Goal: Task Accomplishment & Management: Manage account settings

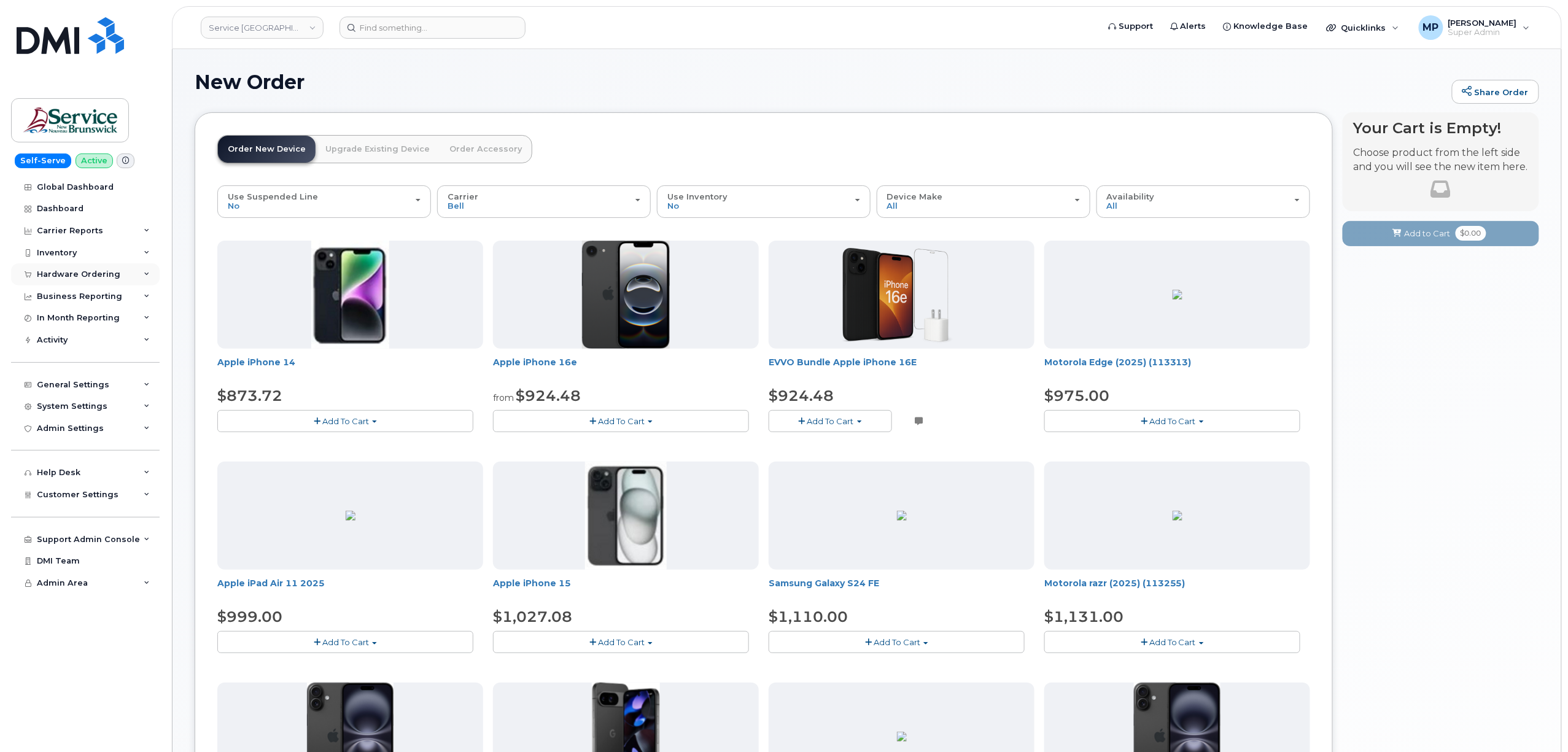
click at [69, 273] on div "Hardware Ordering" at bounding box center [79, 274] width 83 height 10
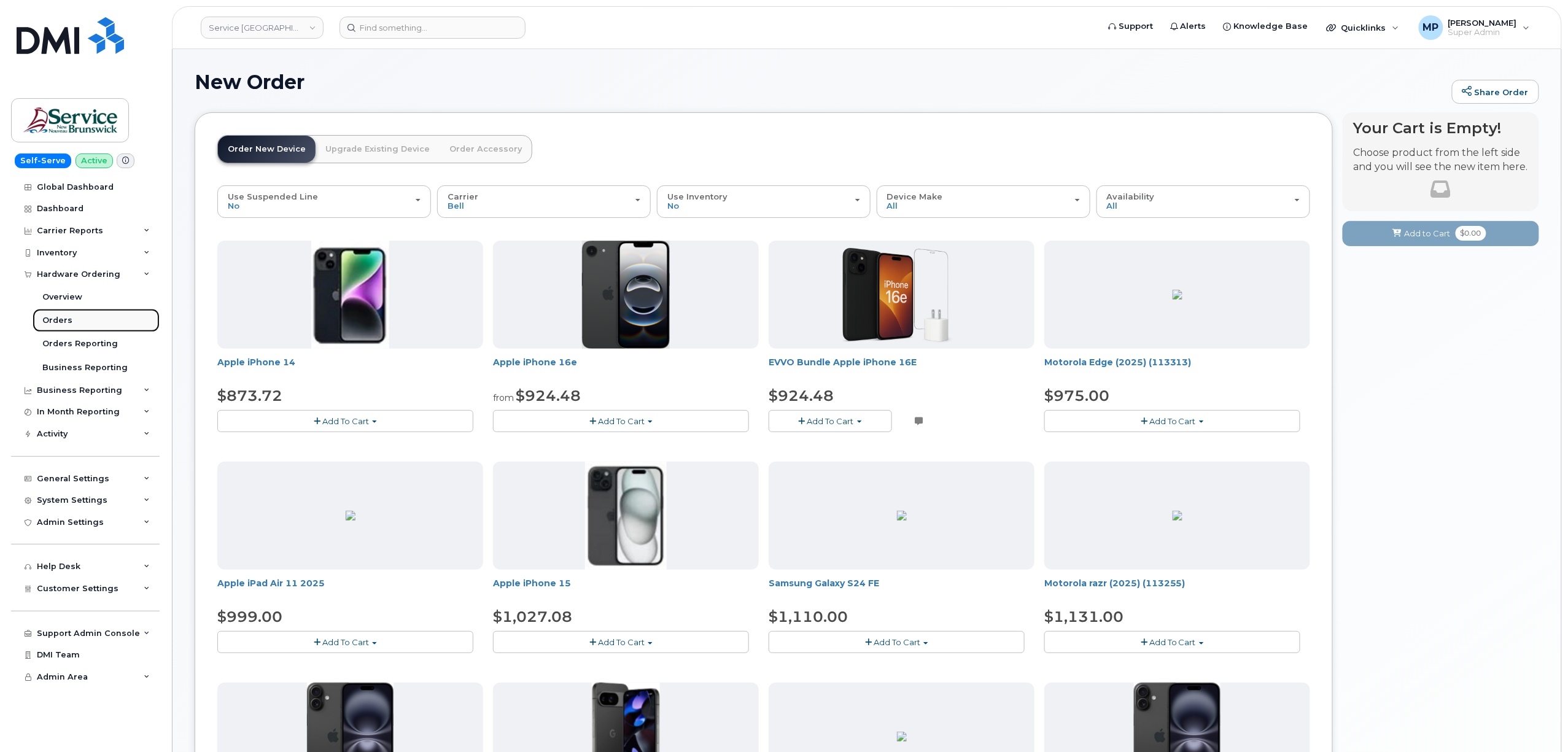
click at [60, 321] on div "Orders" at bounding box center [57, 320] width 30 height 11
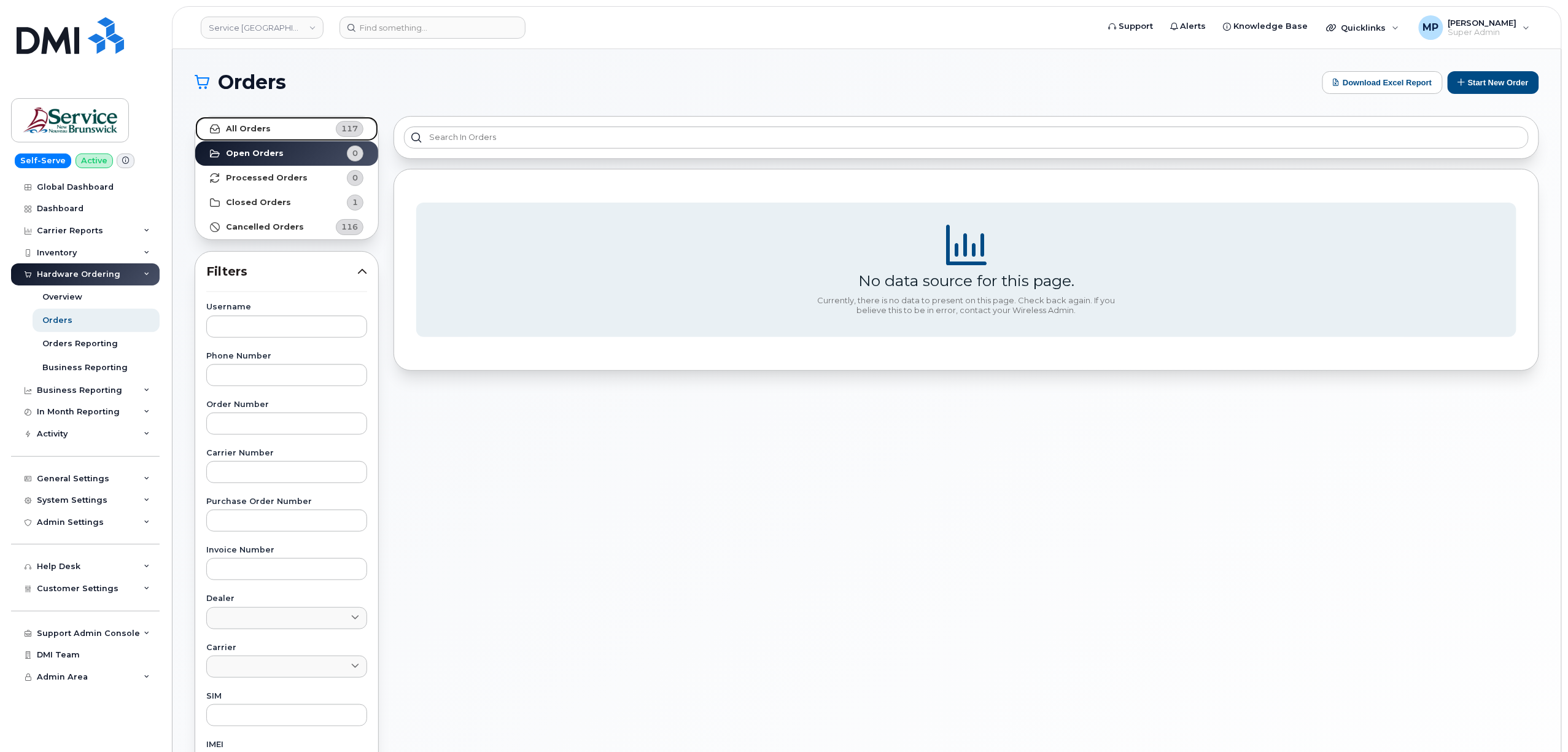
click at [264, 133] on strong "All Orders" at bounding box center [248, 128] width 45 height 10
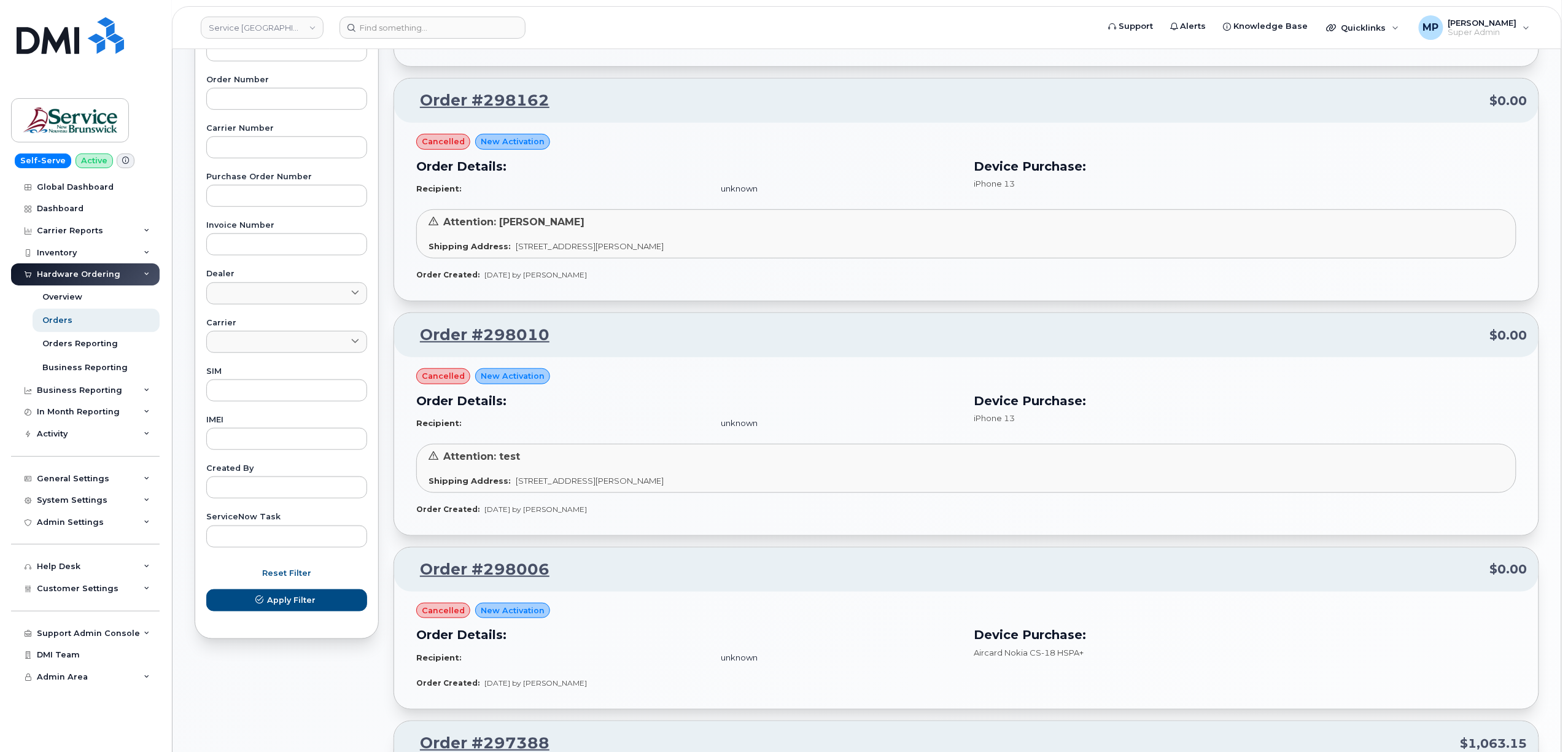
scroll to position [328, 0]
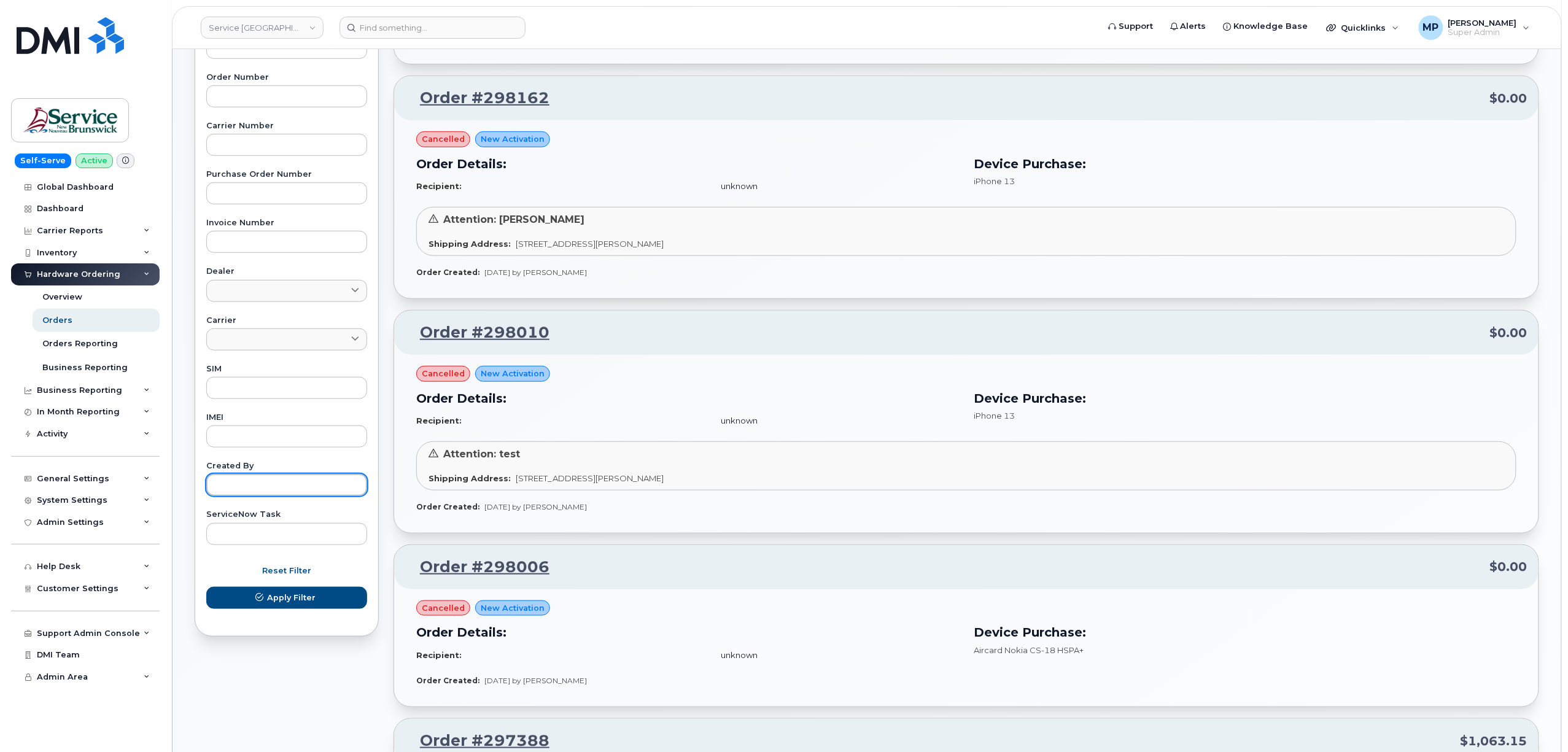
click at [266, 492] on input "text" at bounding box center [286, 485] width 161 height 22
type input "michael partack"
click at [265, 602] on span "submit" at bounding box center [259, 597] width 11 height 11
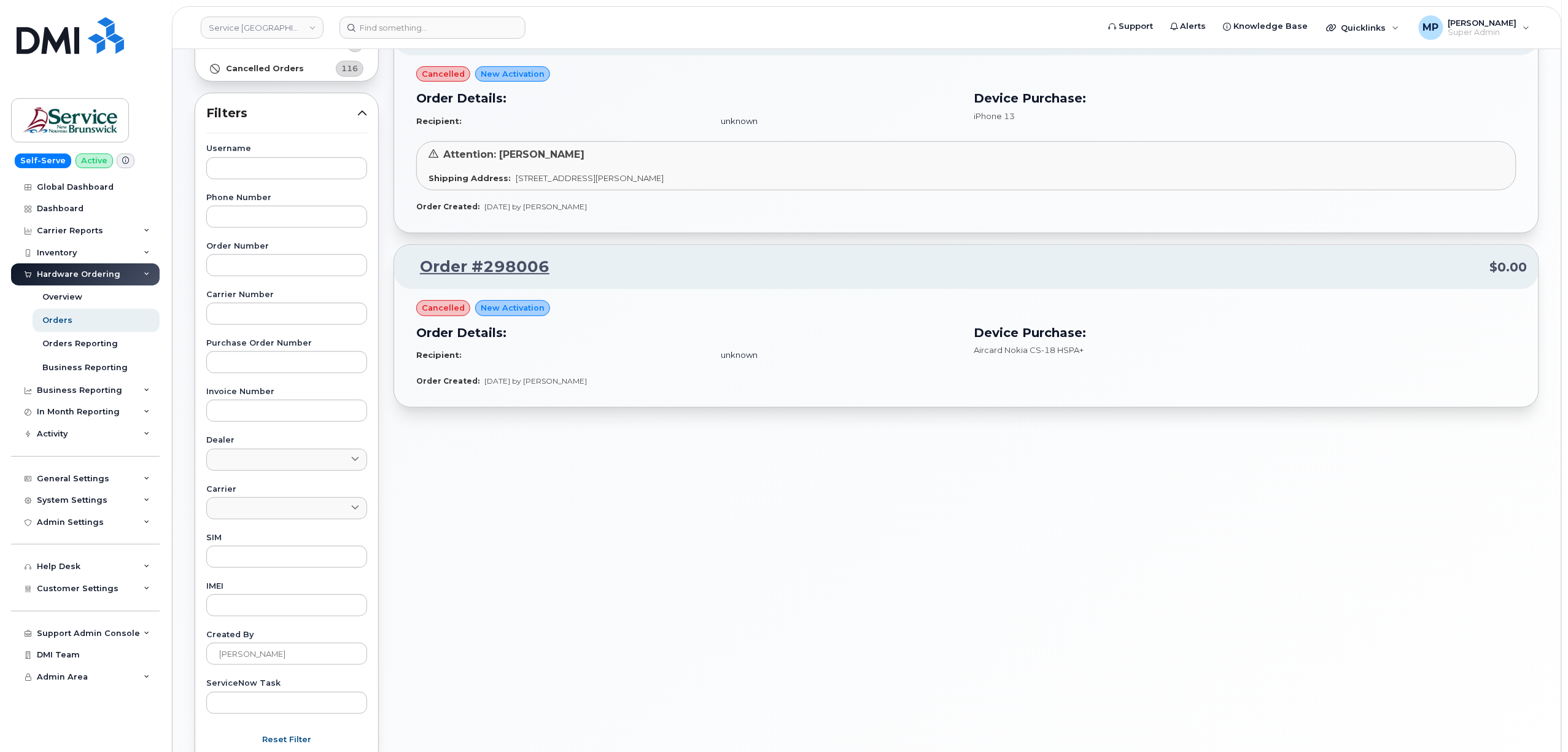
scroll to position [0, 0]
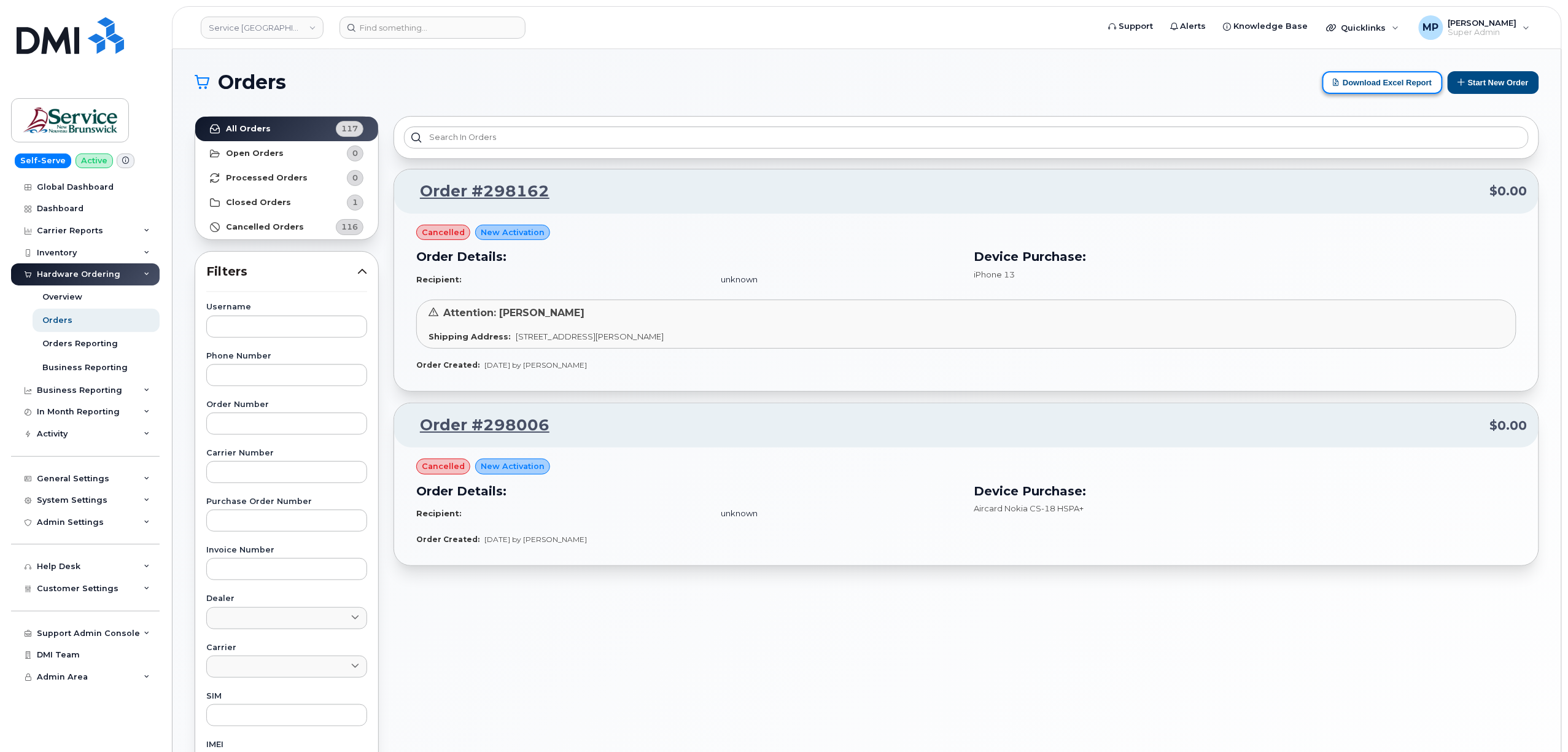
click at [1388, 84] on button "Download Excel Report" at bounding box center [1382, 83] width 120 height 23
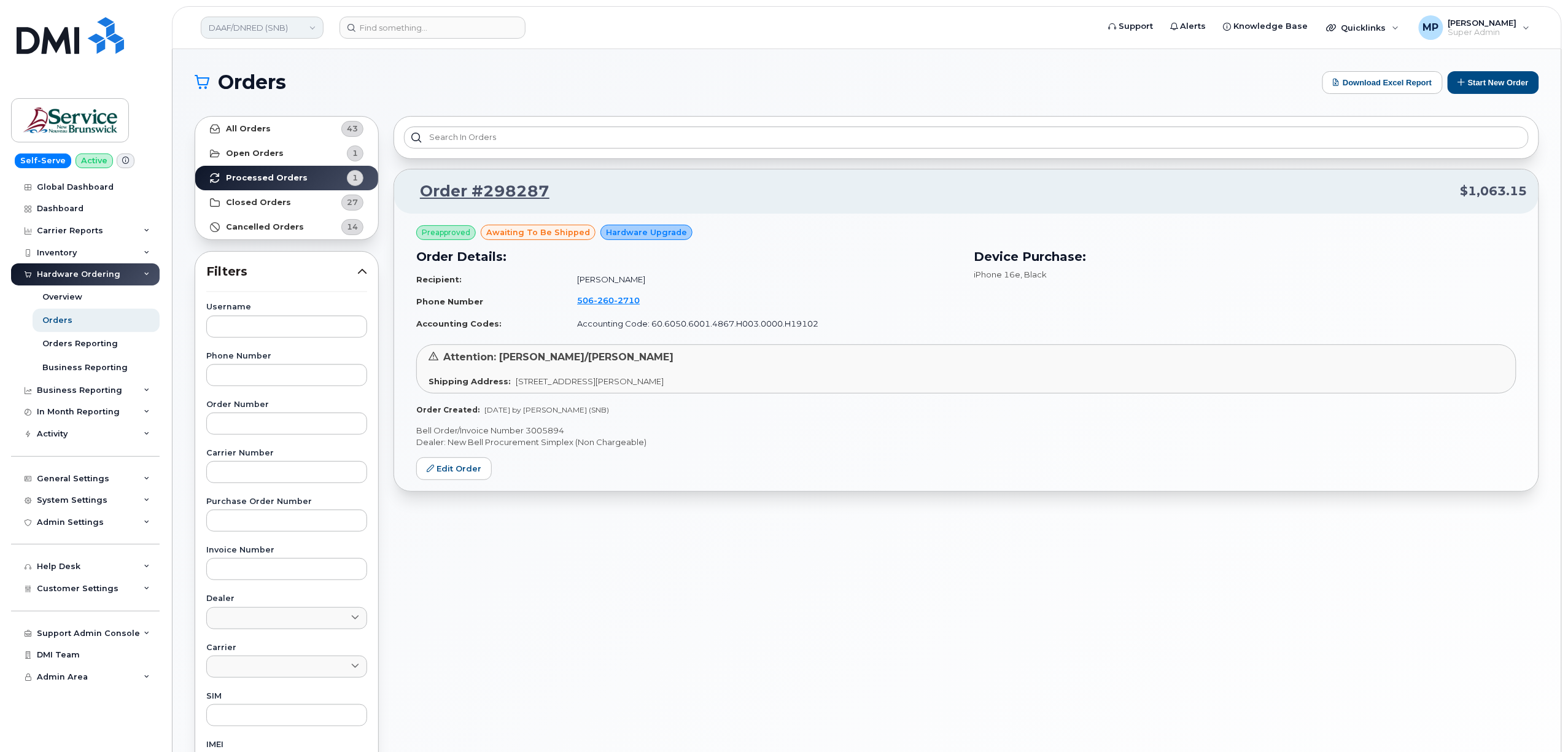
click at [260, 26] on link "DAAF/DNRED (SNB)" at bounding box center [262, 28] width 123 height 22
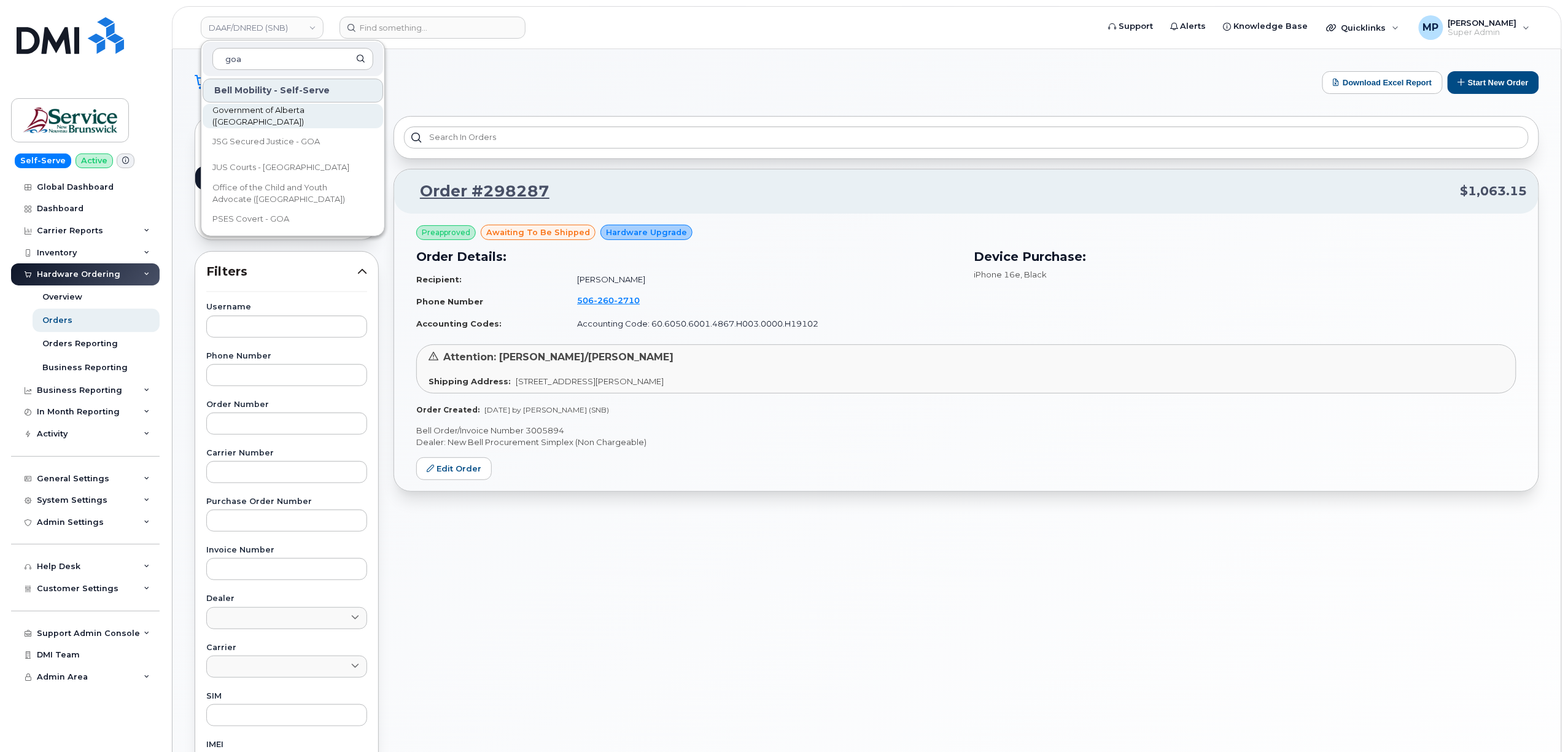
type input "goa"
click at [254, 114] on span "Government of Alberta ([GEOGRAPHIC_DATA])" at bounding box center [283, 116] width 141 height 24
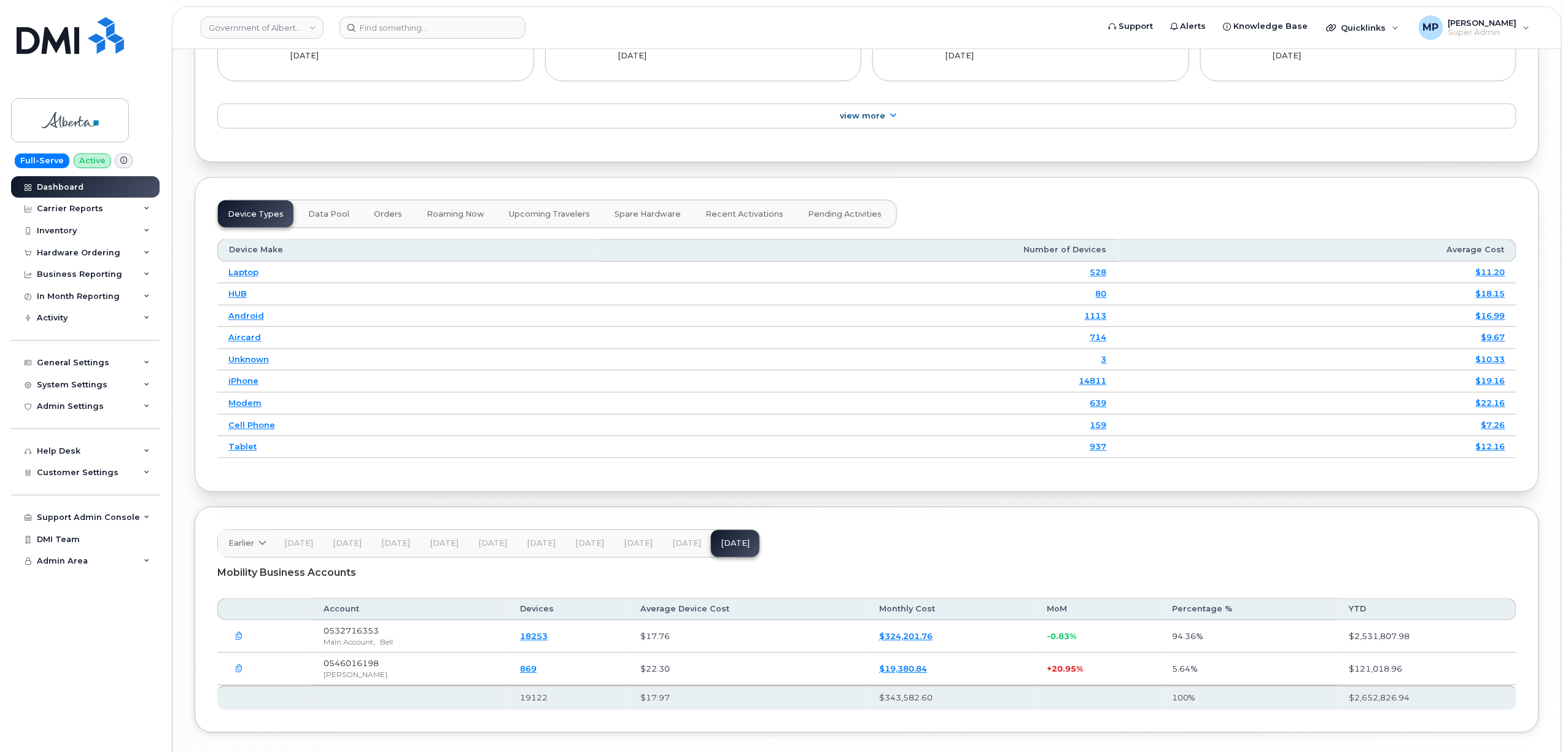
scroll to position [1168, 0]
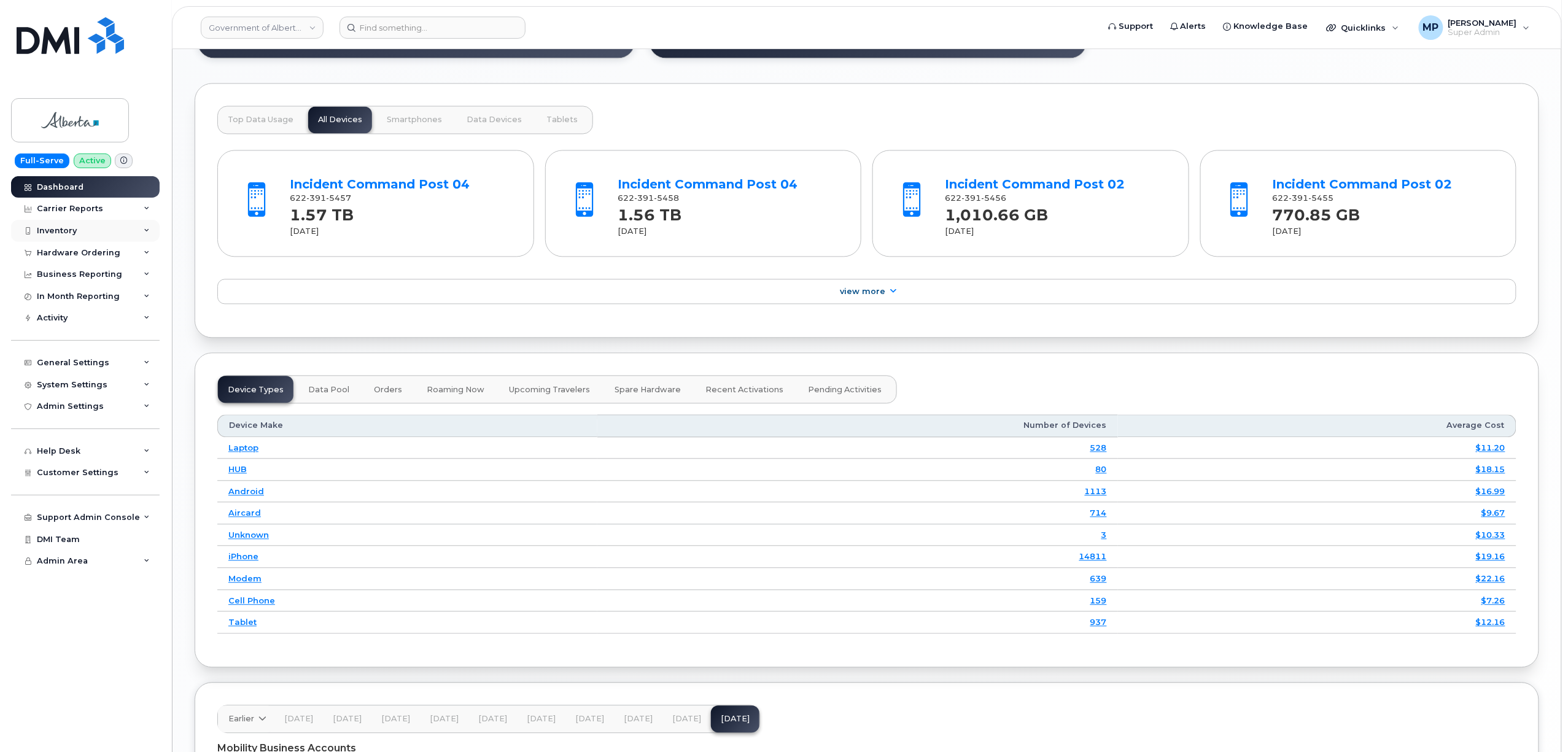
click at [55, 233] on div "Inventory" at bounding box center [56, 231] width 40 height 10
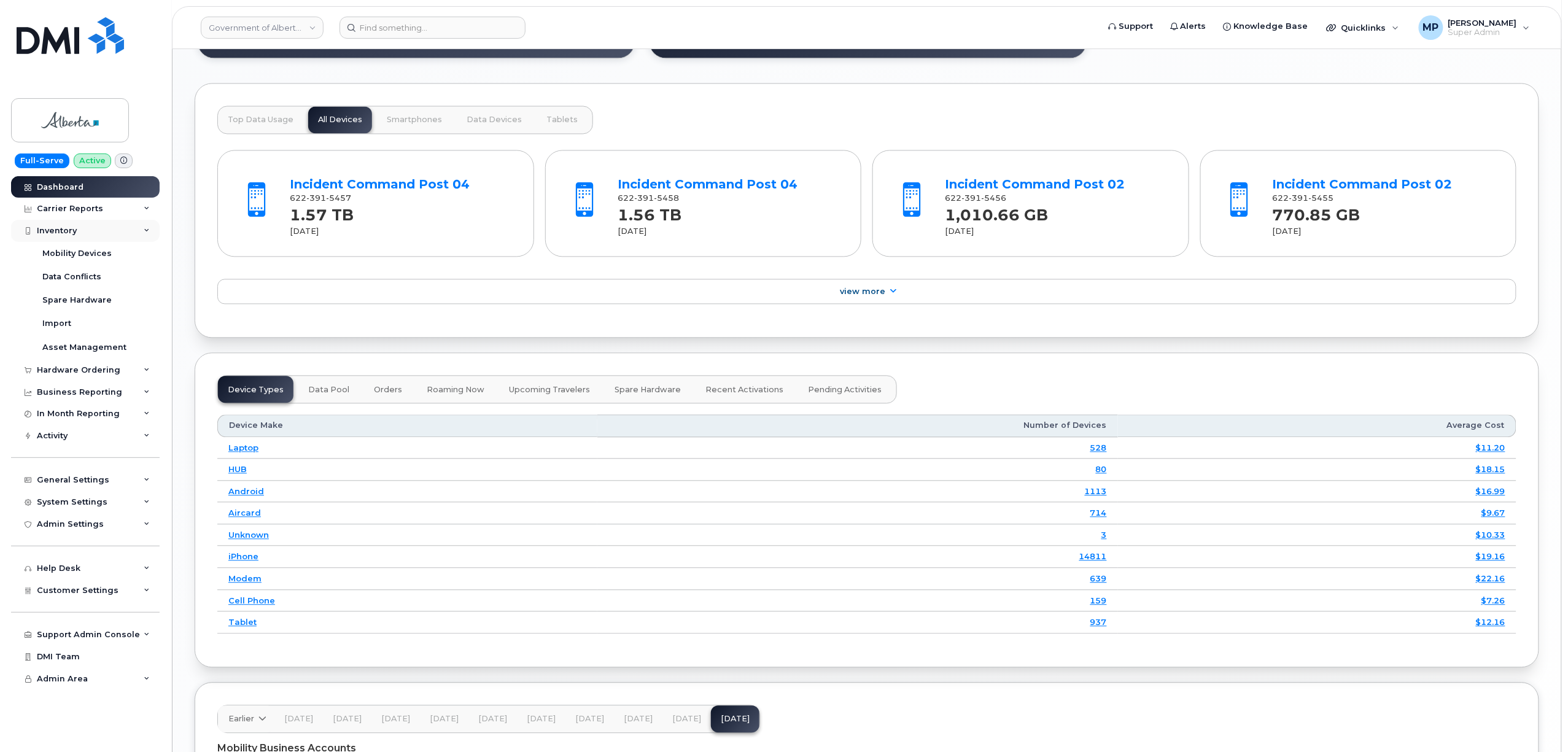
click at [55, 233] on div "Inventory" at bounding box center [56, 231] width 40 height 10
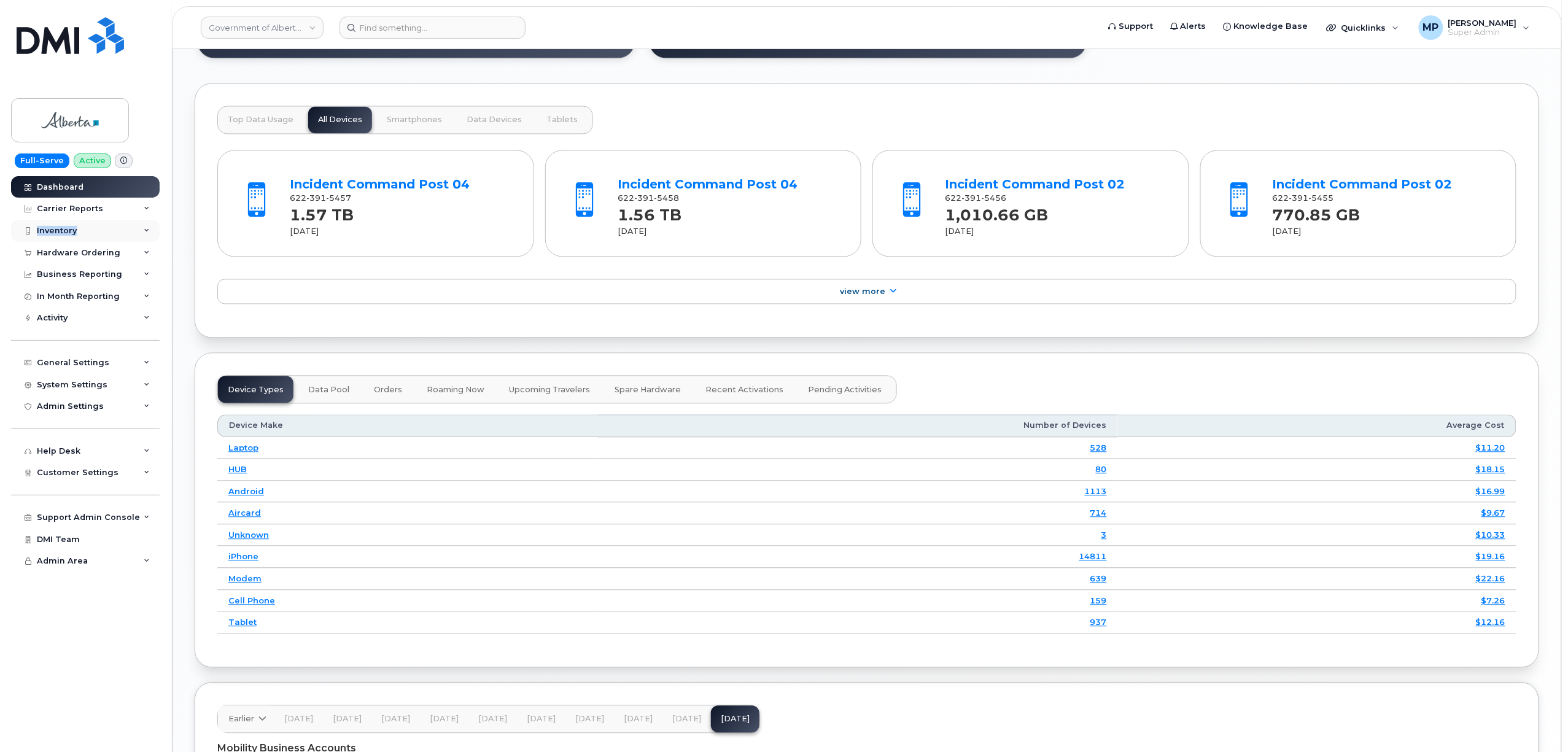
click at [55, 233] on div "Inventory" at bounding box center [56, 231] width 40 height 10
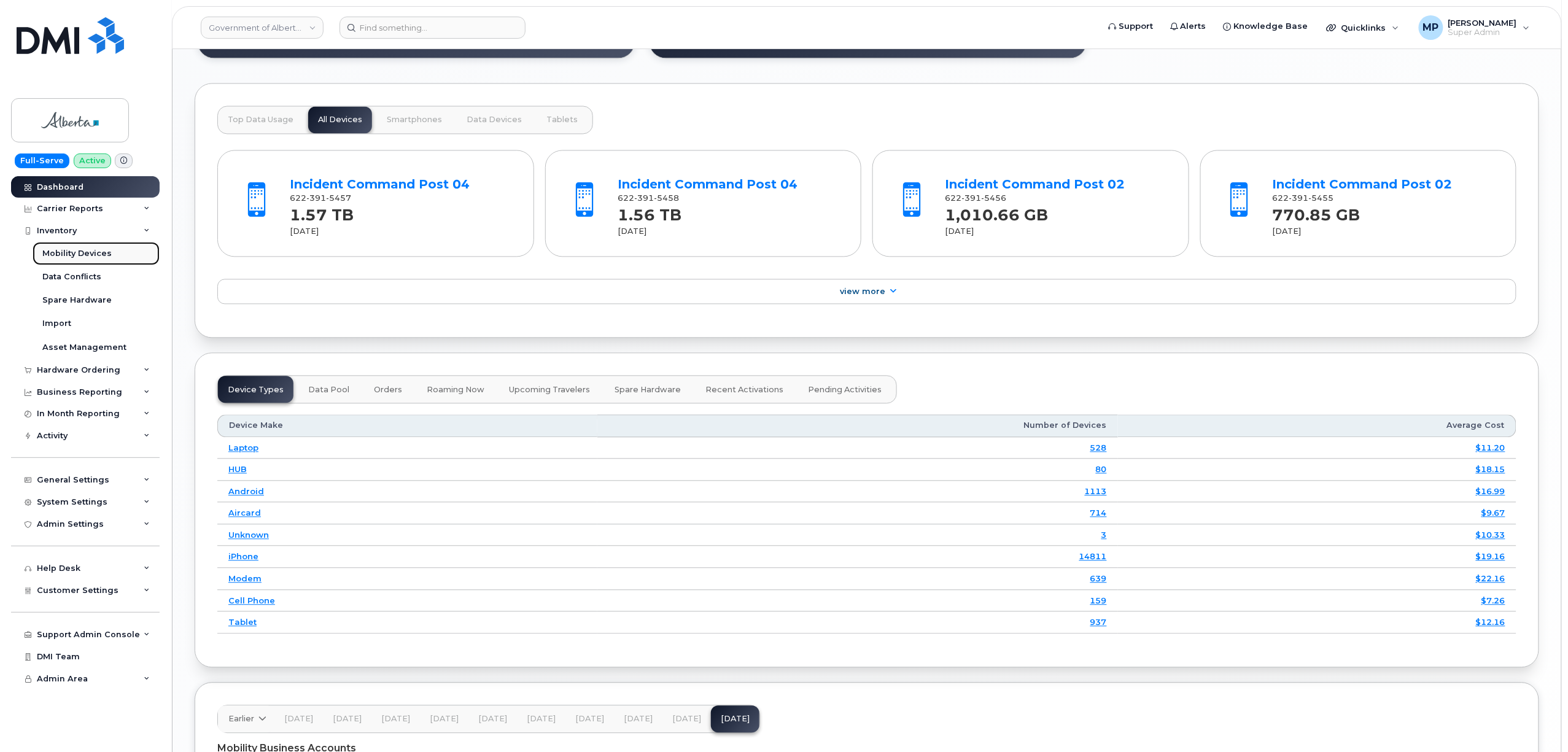
click at [73, 254] on div "Mobility Devices" at bounding box center [77, 254] width 69 height 11
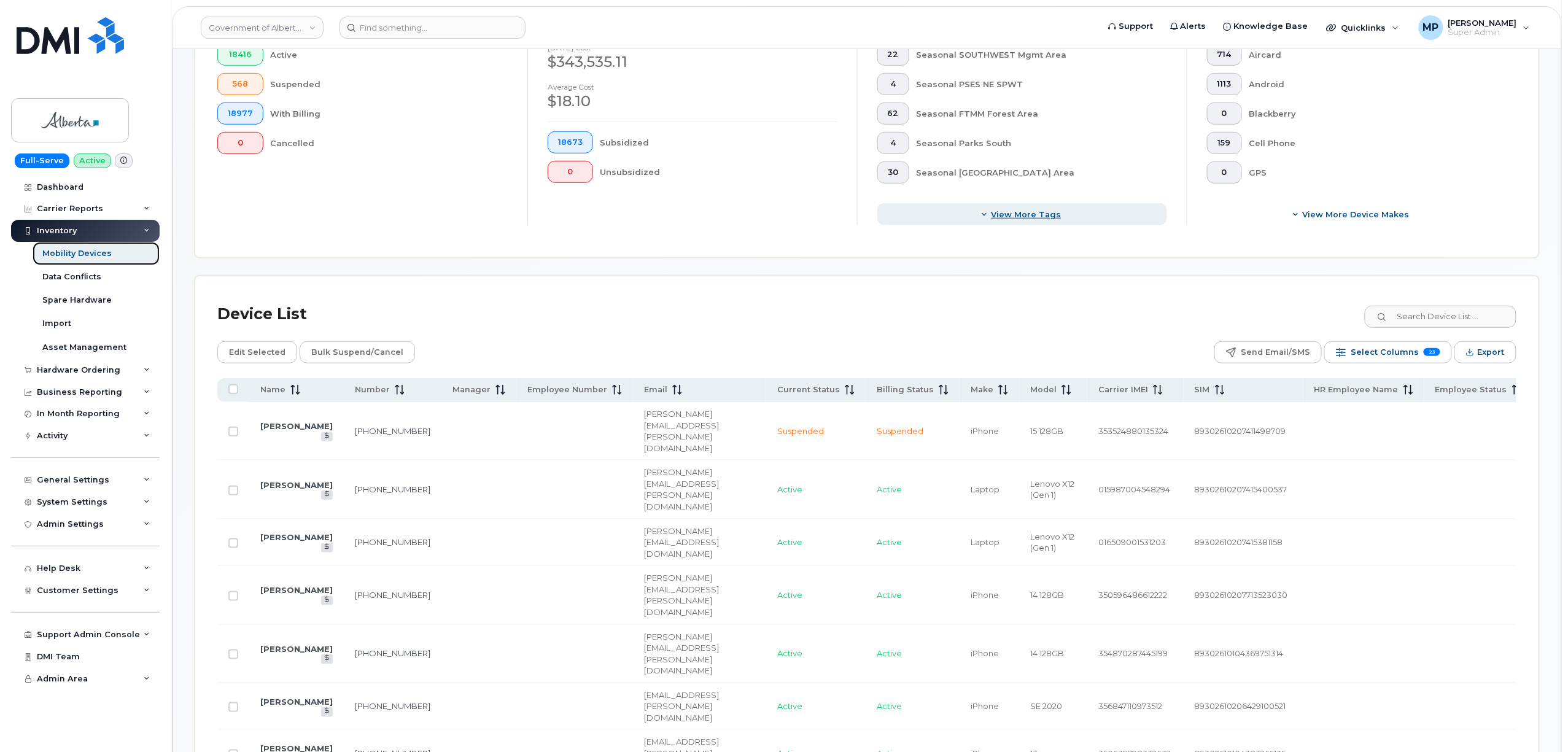
scroll to position [573, 0]
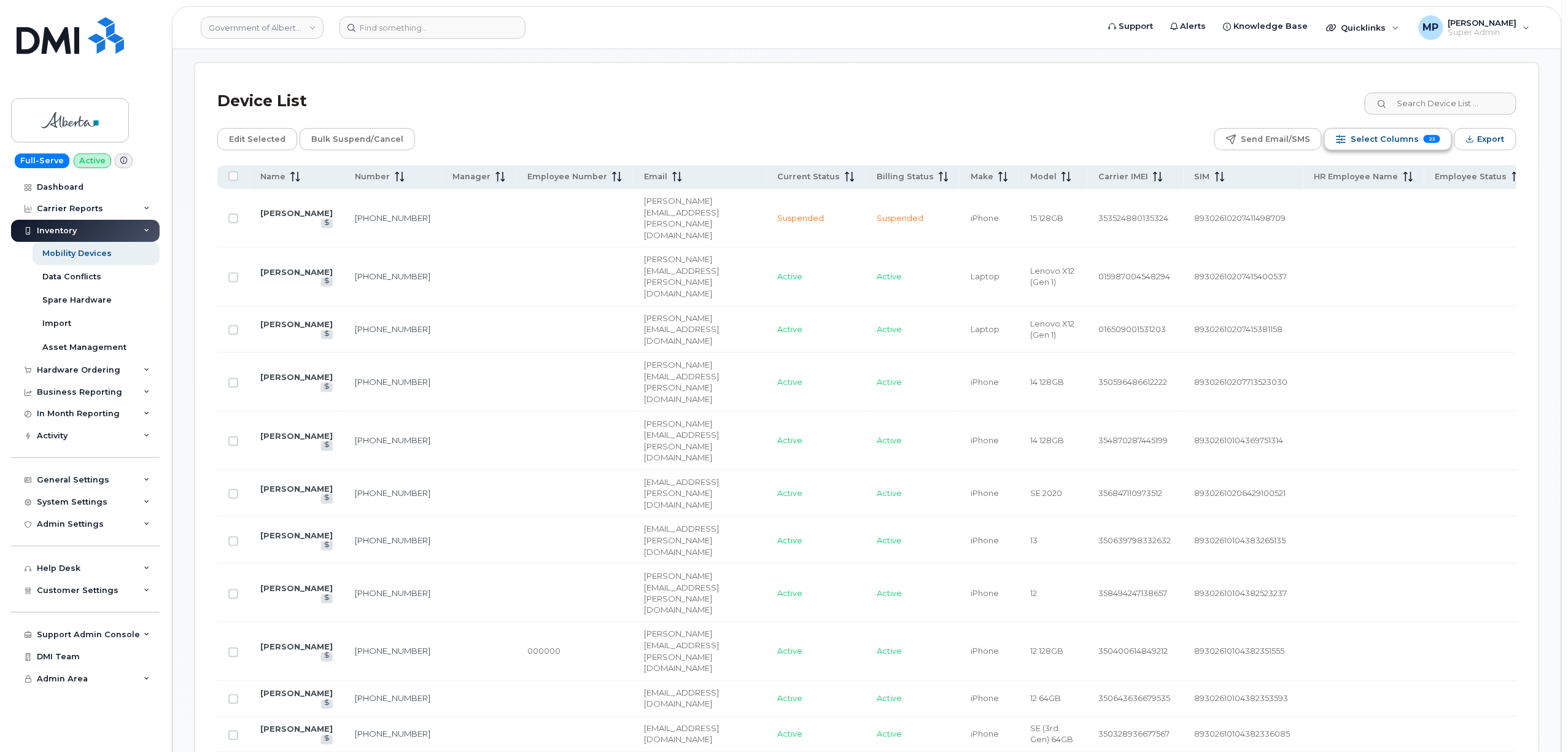
click at [1402, 141] on span "Select Columns" at bounding box center [1384, 139] width 68 height 18
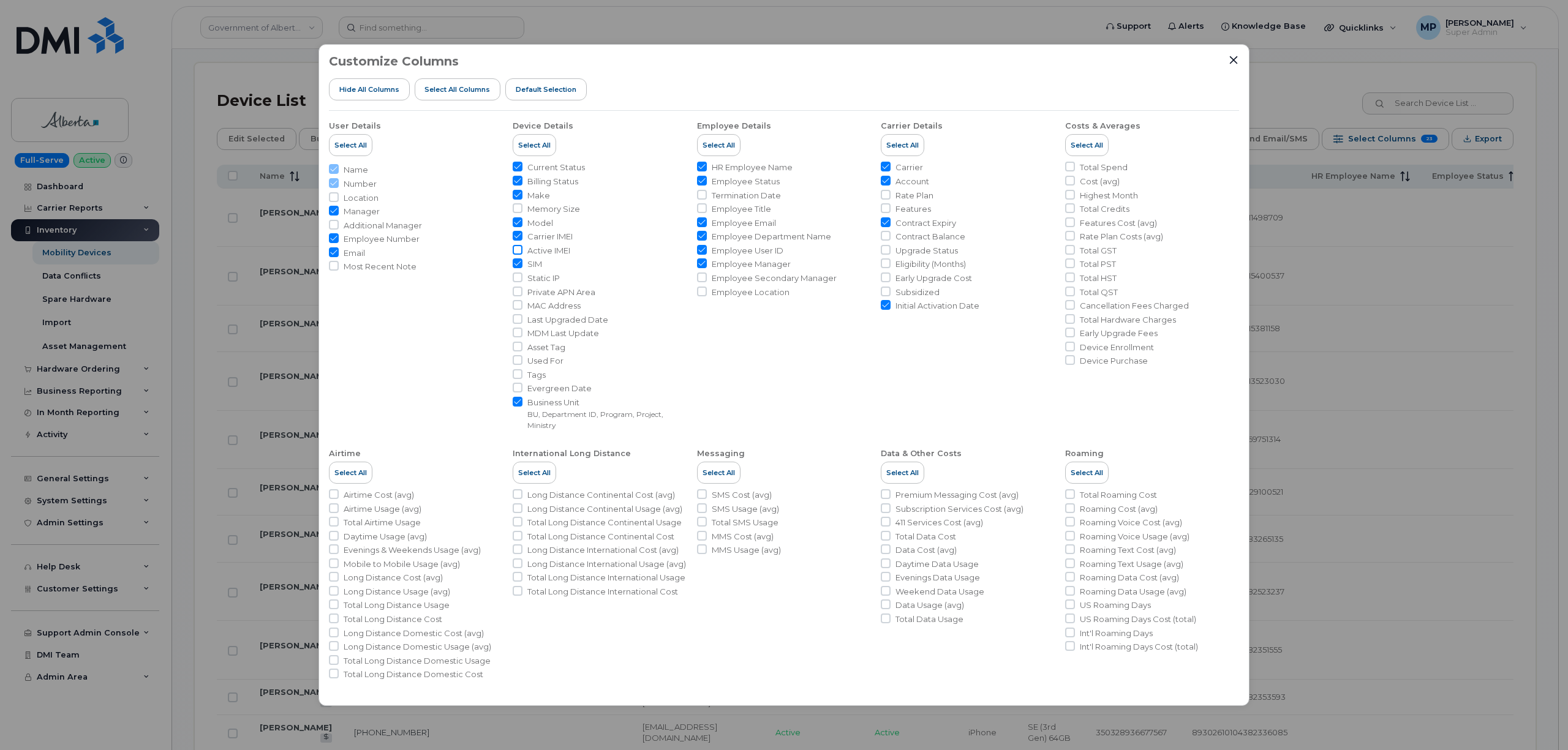
click at [519, 248] on input "Active IMEI" at bounding box center [517, 250] width 10 height 10
checkbox input "true"
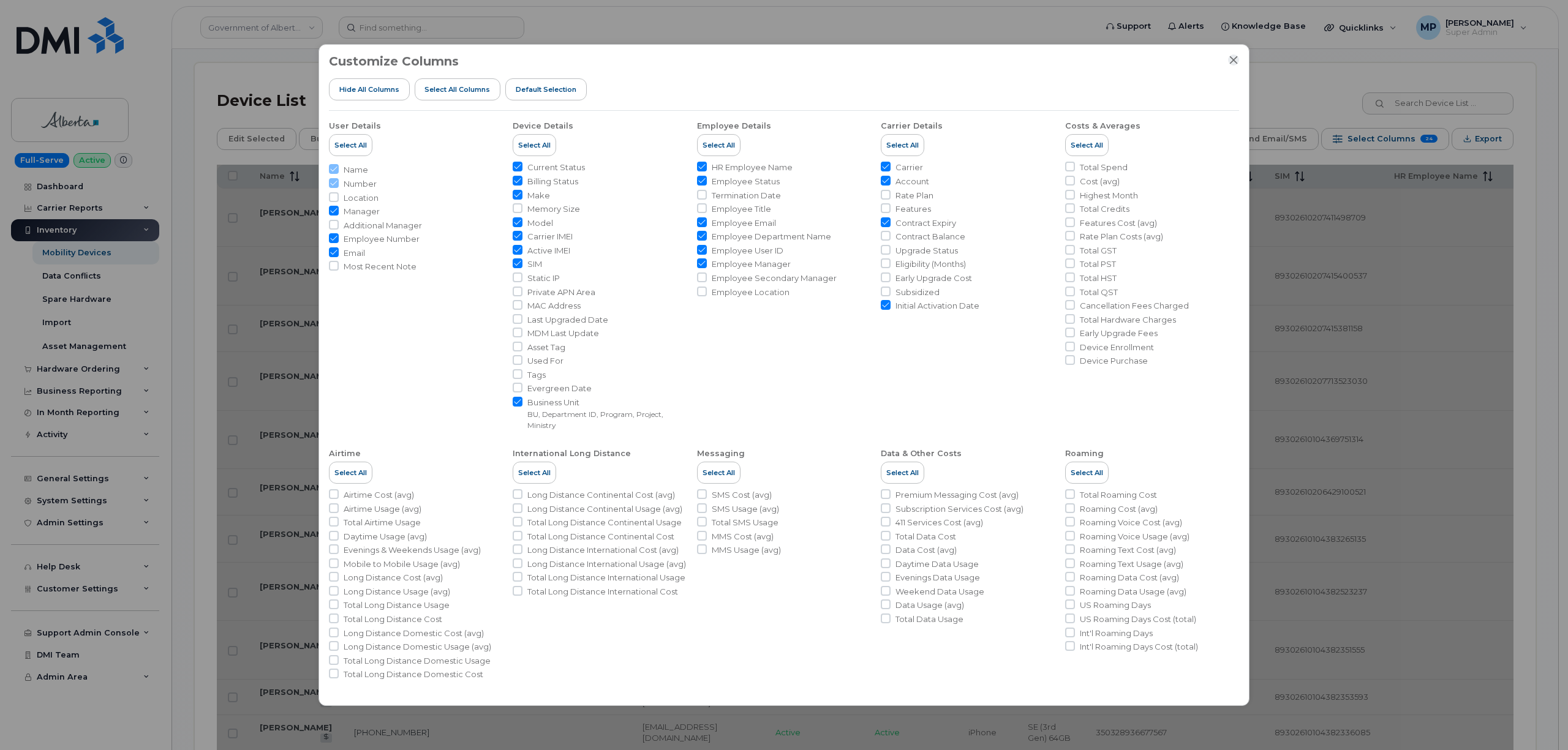
click at [1235, 60] on icon "Close" at bounding box center [1233, 60] width 10 height 10
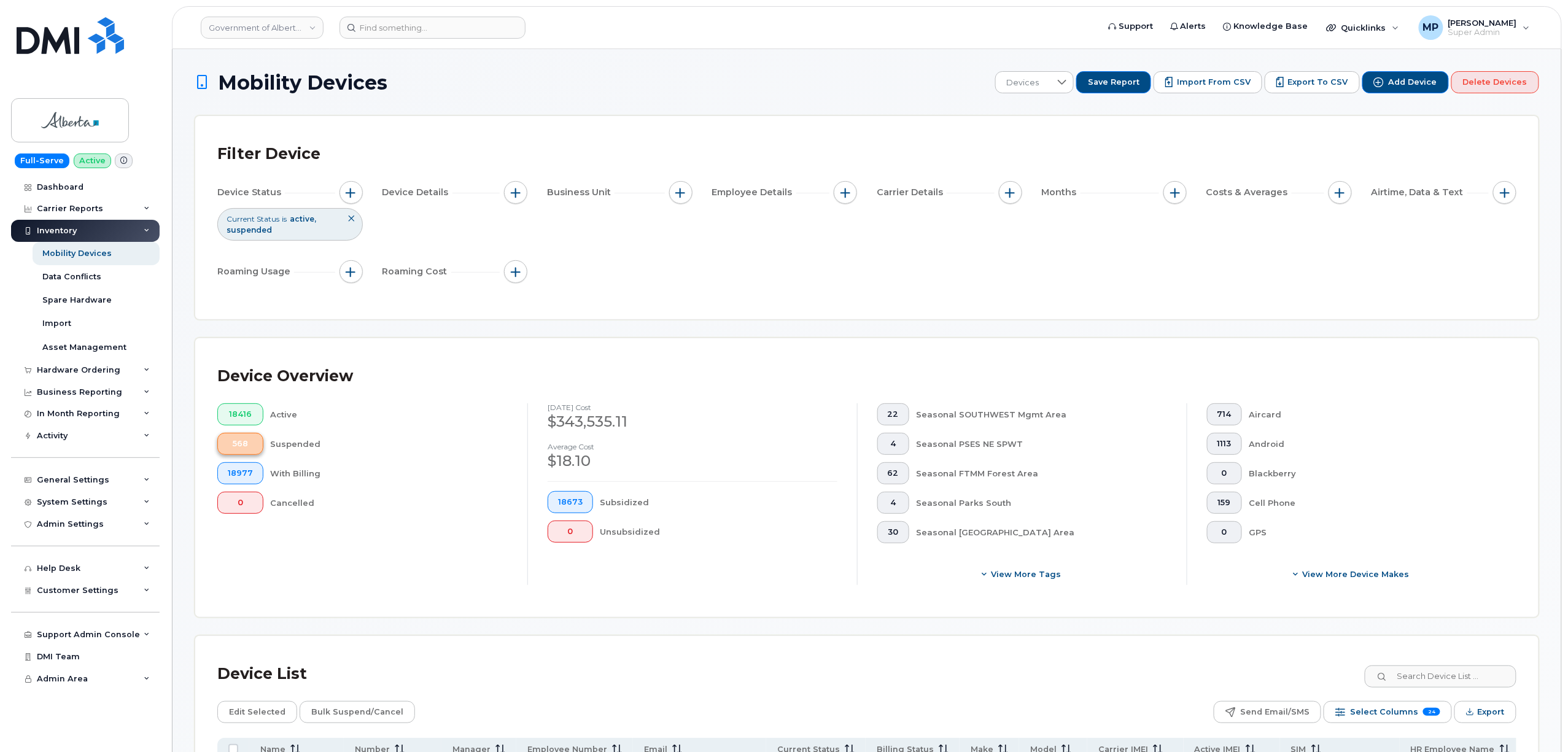
click at [243, 442] on span "568" at bounding box center [240, 444] width 25 height 10
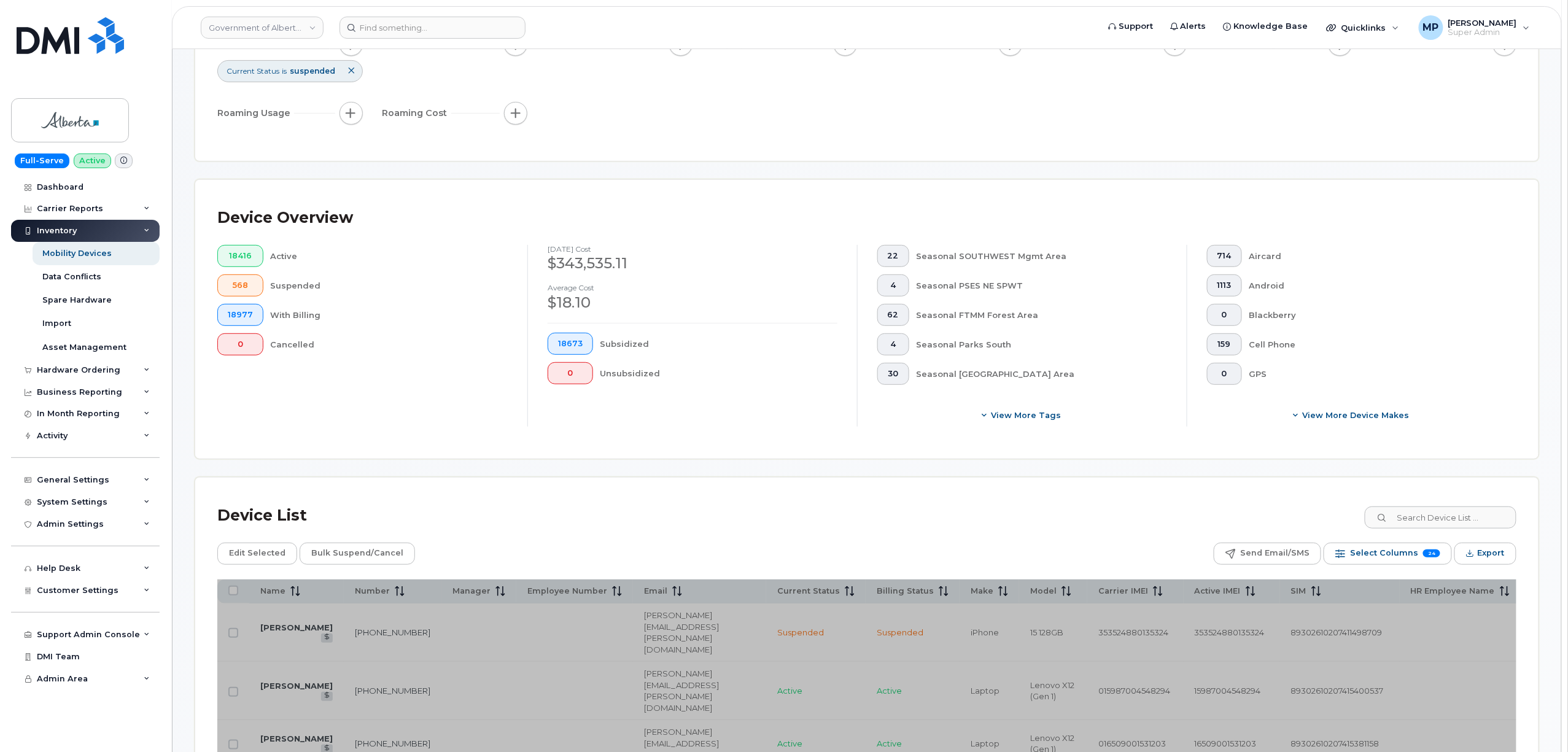
scroll to position [409, 0]
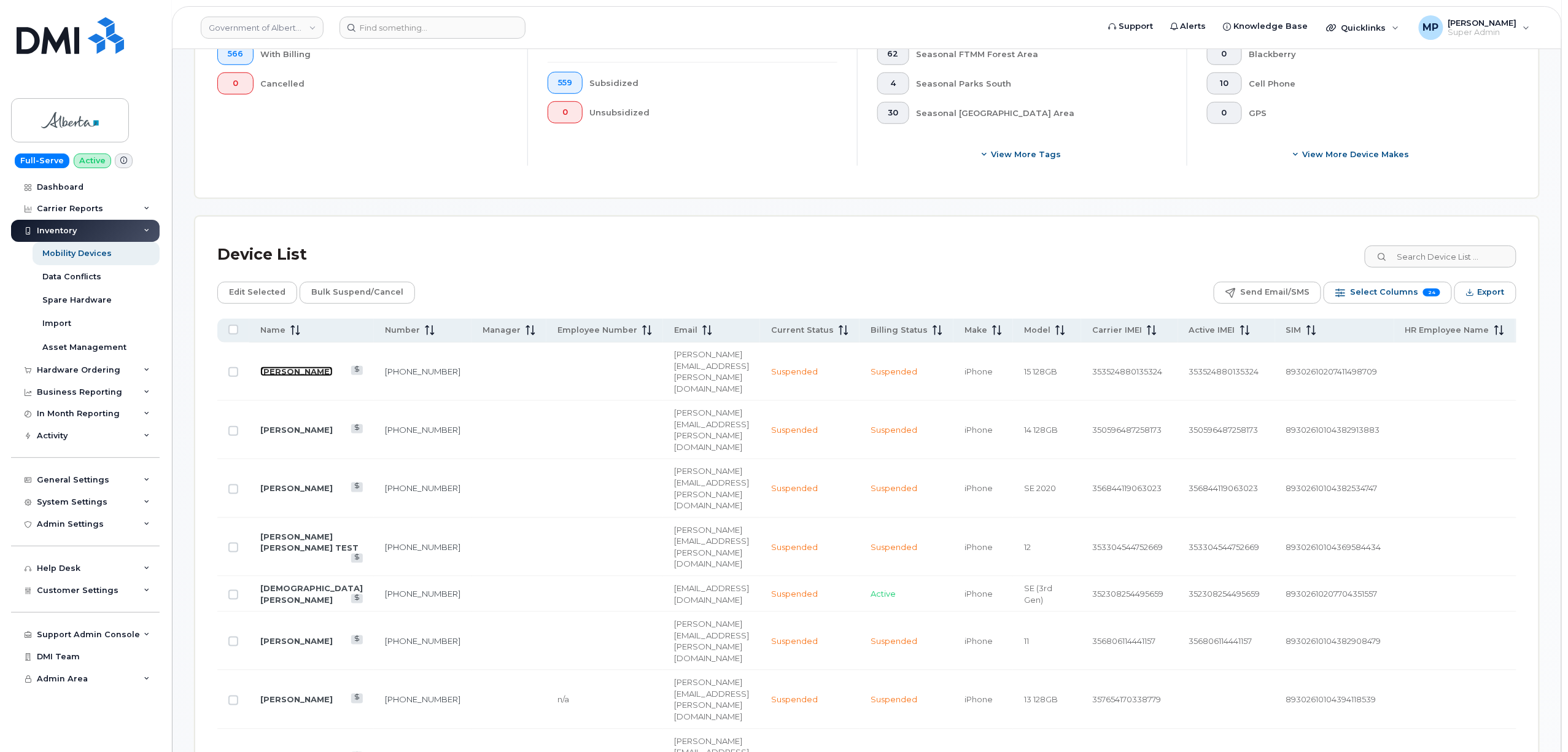
click at [278, 369] on link "[PERSON_NAME]" at bounding box center [297, 371] width 73 height 10
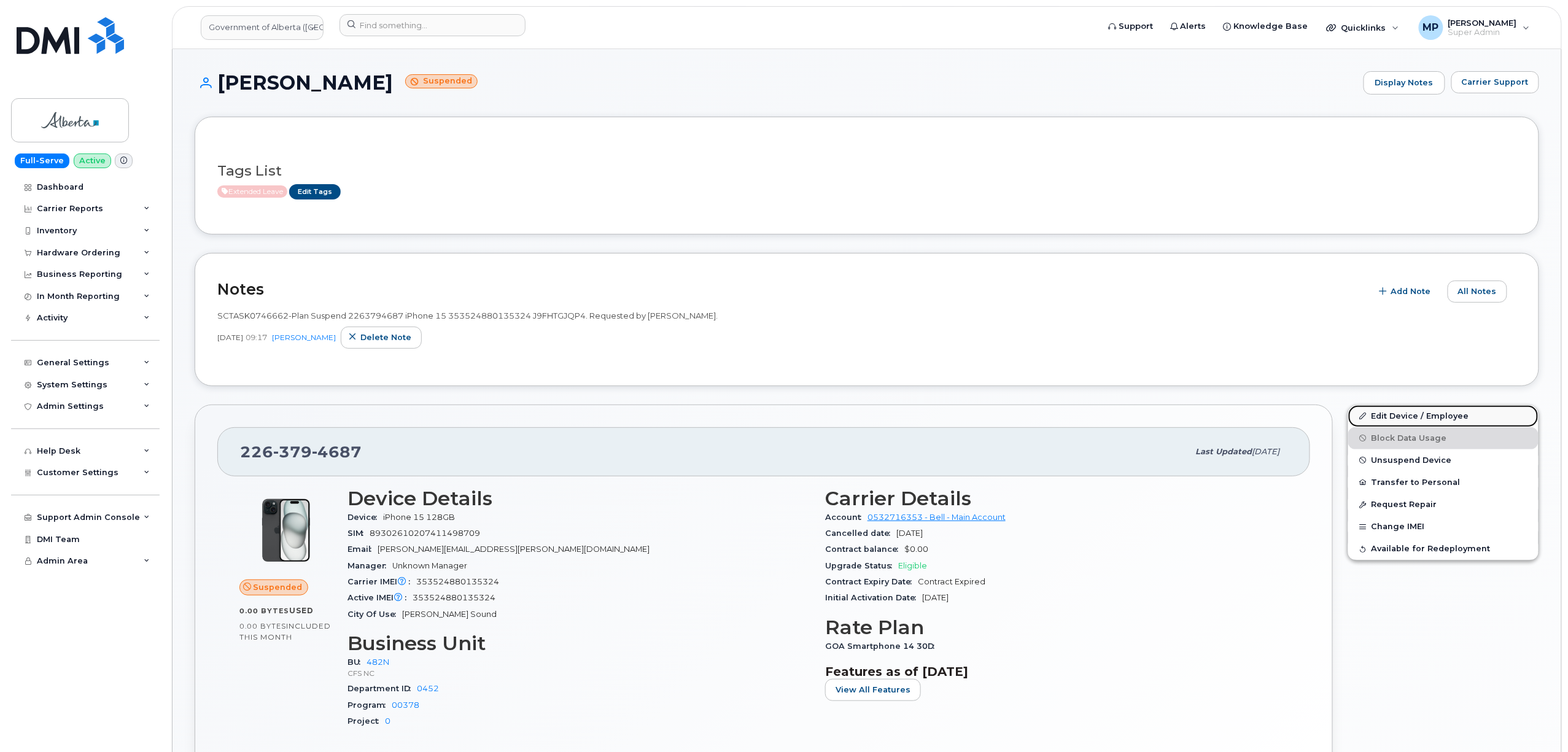
click at [1396, 415] on link "Edit Device / Employee" at bounding box center [1443, 416] width 190 height 22
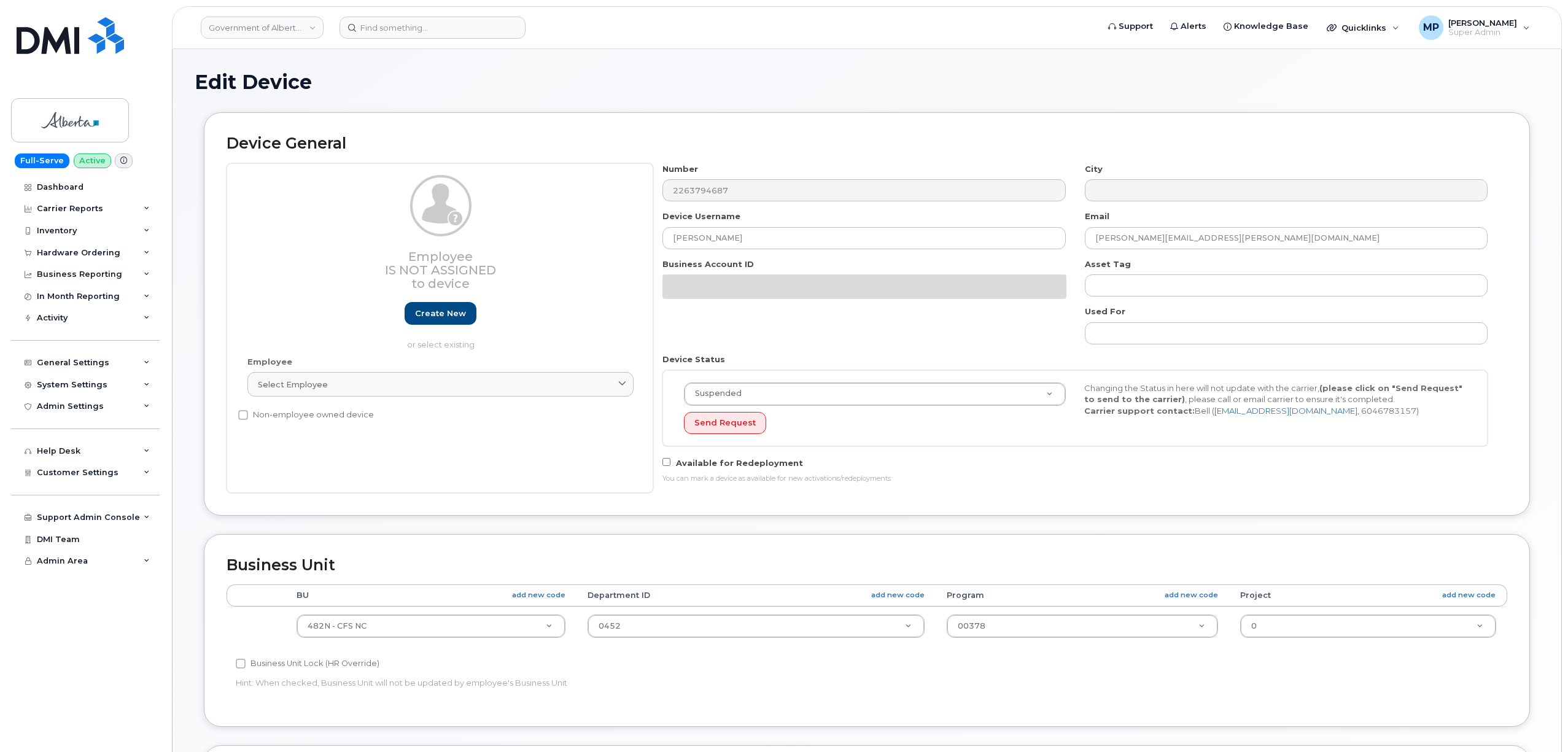
select select "4749731"
